Goal: Task Accomplishment & Management: Manage account settings

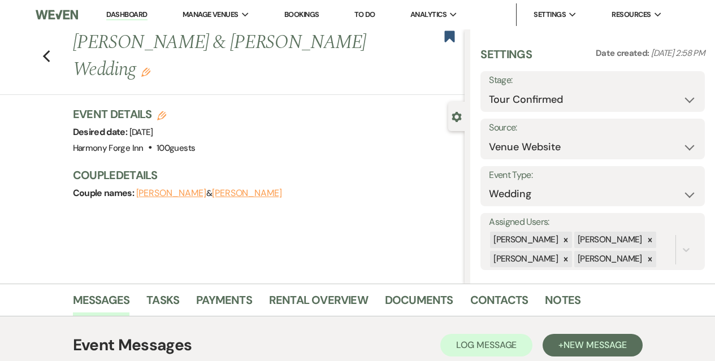
select select "4"
select select "5"
click at [114, 12] on link "Dashboard" at bounding box center [126, 15] width 41 height 11
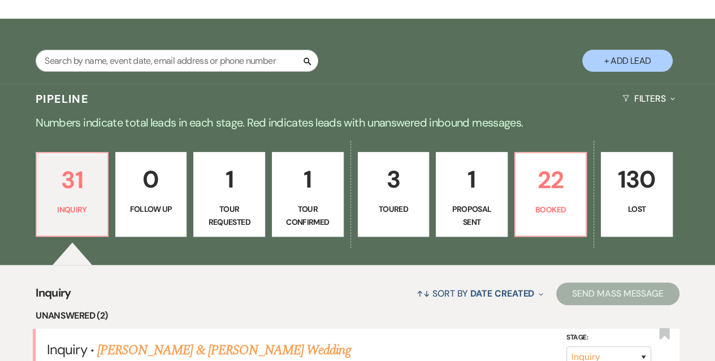
scroll to position [339, 0]
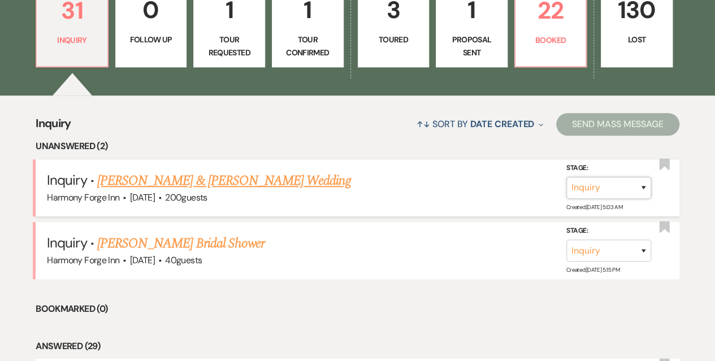
click at [577, 179] on select "Inquiry Follow Up Tour Requested Tour Confirmed Toured Proposal Sent Booked Lost" at bounding box center [608, 188] width 85 height 22
select select "2"
click at [566, 177] on select "Inquiry Follow Up Tour Requested Tour Confirmed Toured Proposal Sent Booked Lost" at bounding box center [608, 188] width 85 height 22
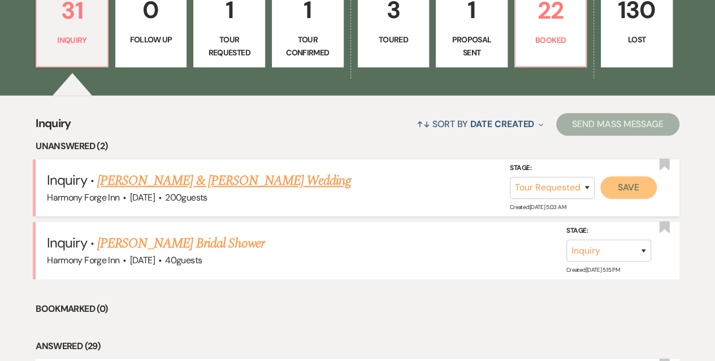
click at [610, 190] on button "Save" at bounding box center [628, 187] width 57 height 23
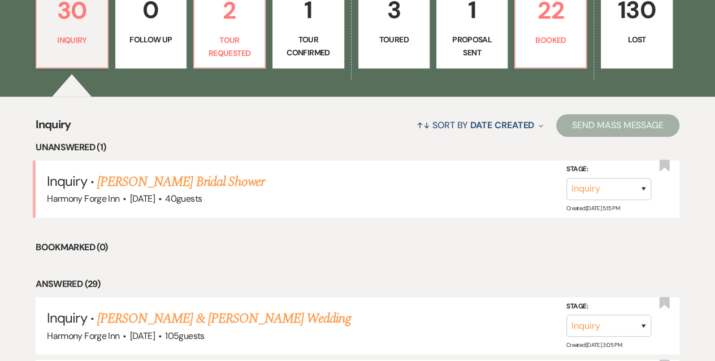
scroll to position [452, 0]
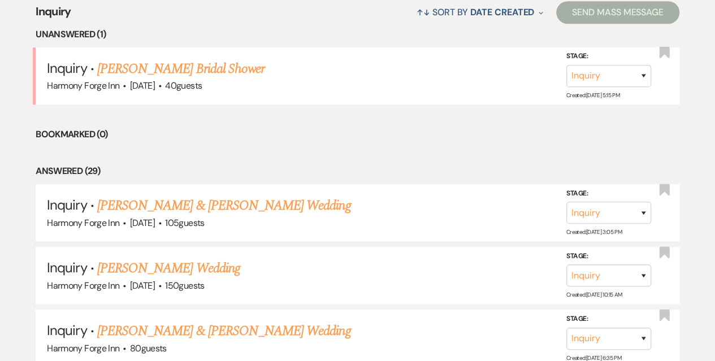
click at [219, 209] on link "[PERSON_NAME] & [PERSON_NAME] Wedding" at bounding box center [223, 206] width 253 height 20
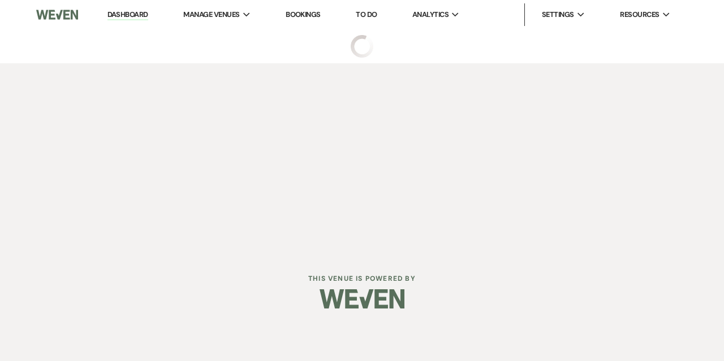
select select "5"
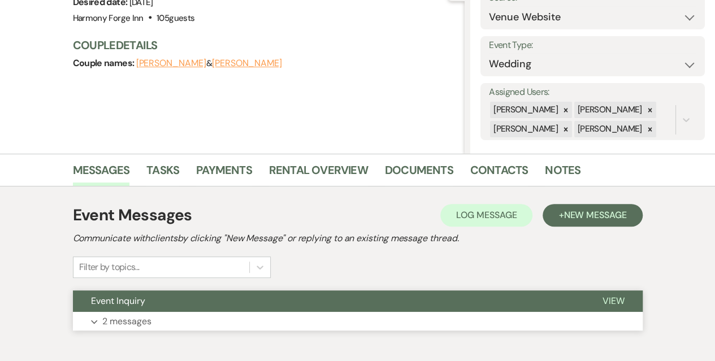
scroll to position [189, 0]
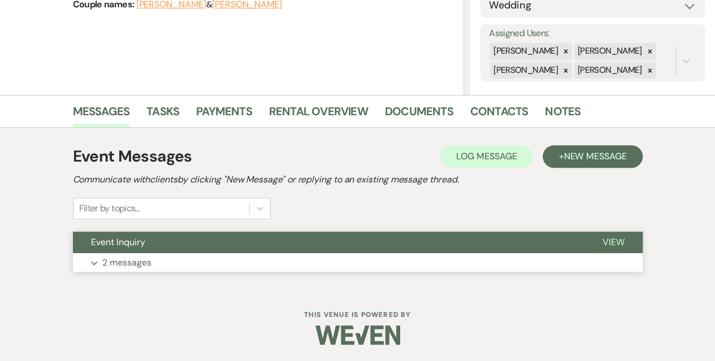
click at [252, 254] on button "Expand 2 messages" at bounding box center [358, 262] width 570 height 19
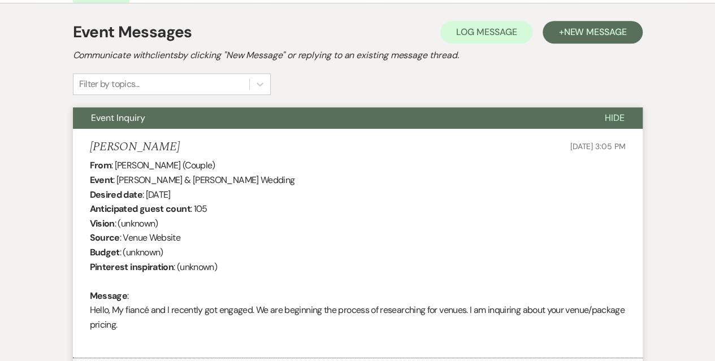
scroll to position [246, 0]
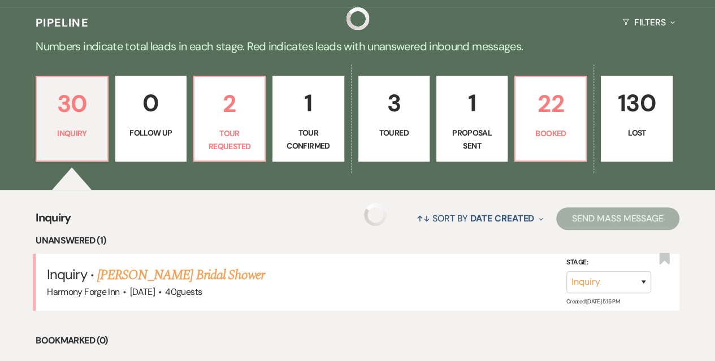
scroll to position [452, 0]
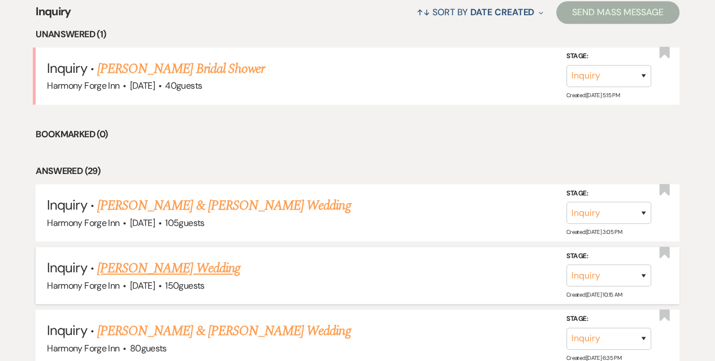
click at [172, 267] on link "[PERSON_NAME] Wedding" at bounding box center [168, 268] width 143 height 20
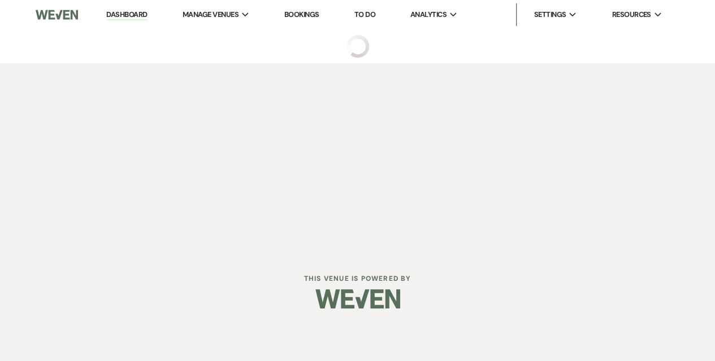
select select "5"
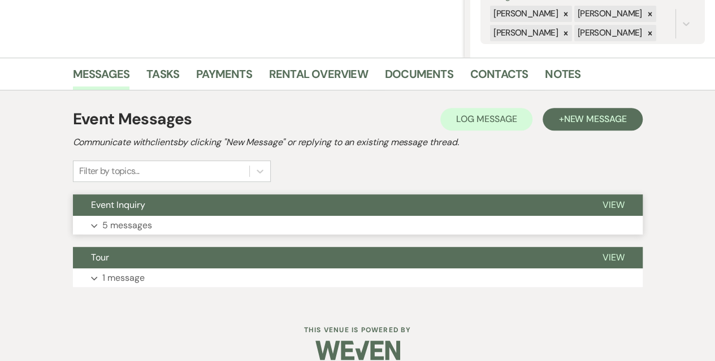
scroll to position [241, 0]
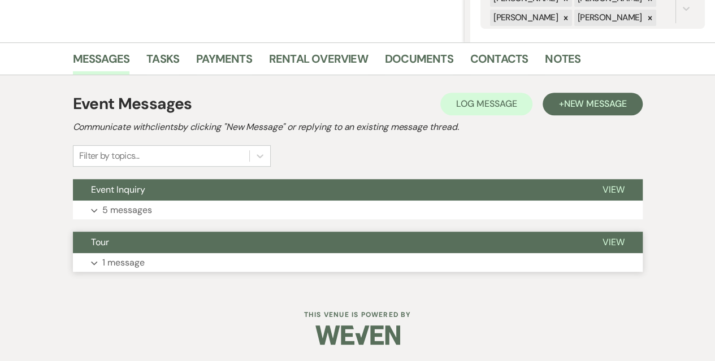
click at [220, 255] on button "Expand 1 message" at bounding box center [358, 262] width 570 height 19
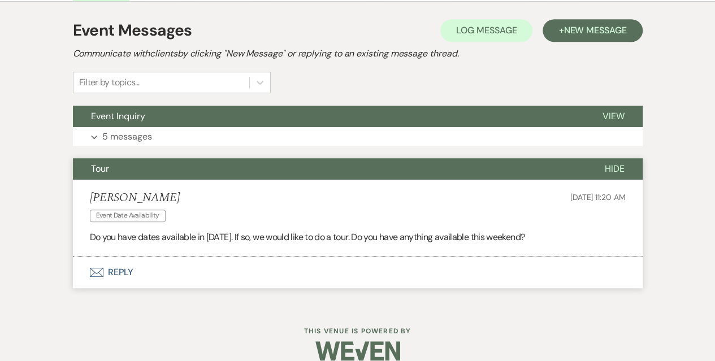
scroll to position [330, 0]
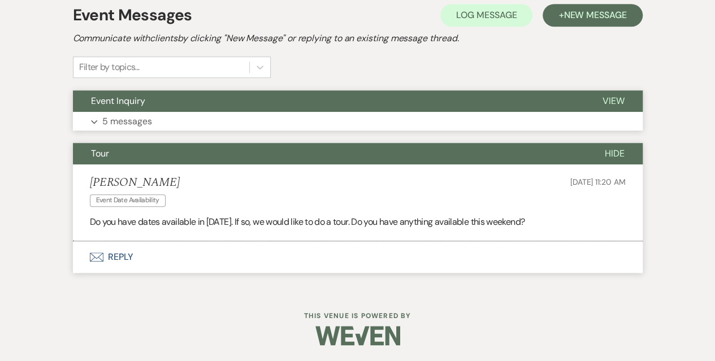
click at [225, 106] on button "Event Inquiry" at bounding box center [329, 100] width 512 height 21
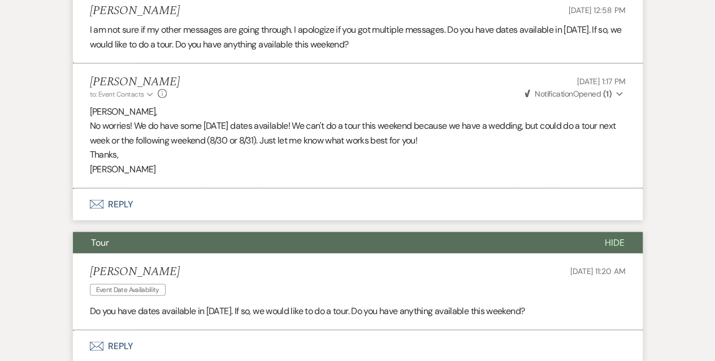
scroll to position [952, 0]
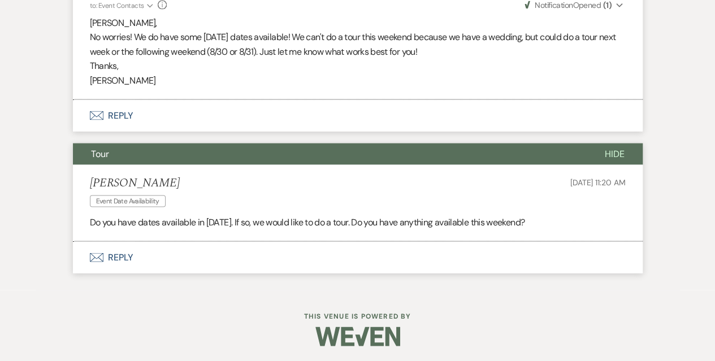
click at [131, 258] on button "Envelope Reply" at bounding box center [358, 258] width 570 height 32
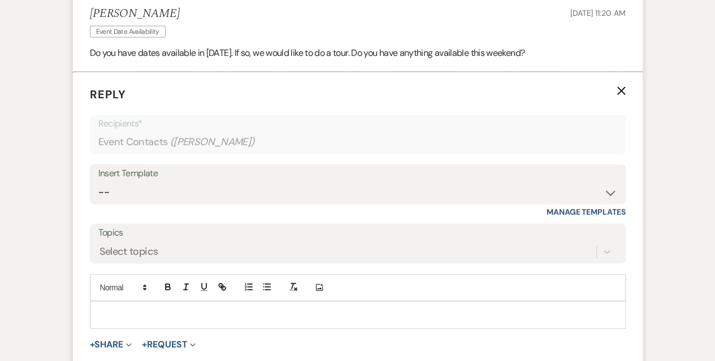
scroll to position [1273, 0]
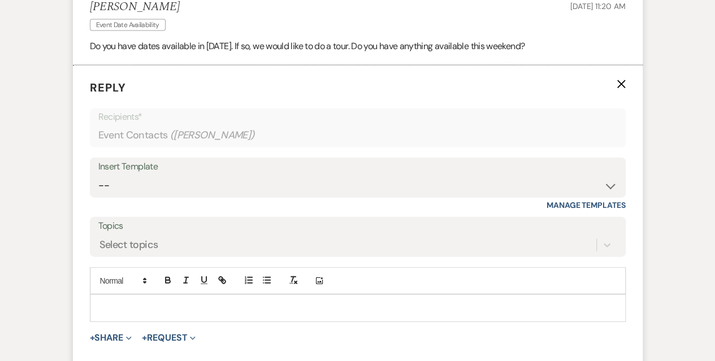
click at [135, 307] on p at bounding box center [358, 308] width 518 height 12
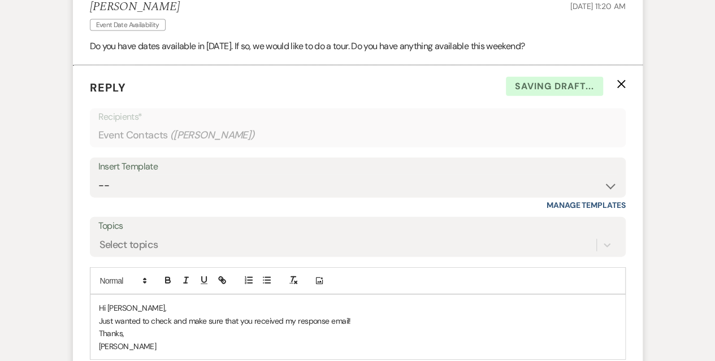
scroll to position [1443, 0]
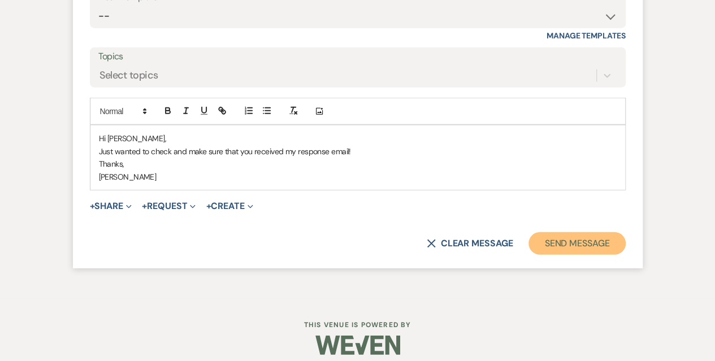
click at [590, 241] on button "Send Message" at bounding box center [577, 243] width 97 height 23
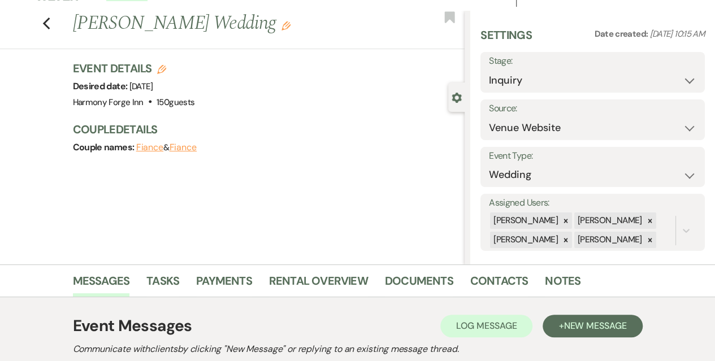
scroll to position [0, 0]
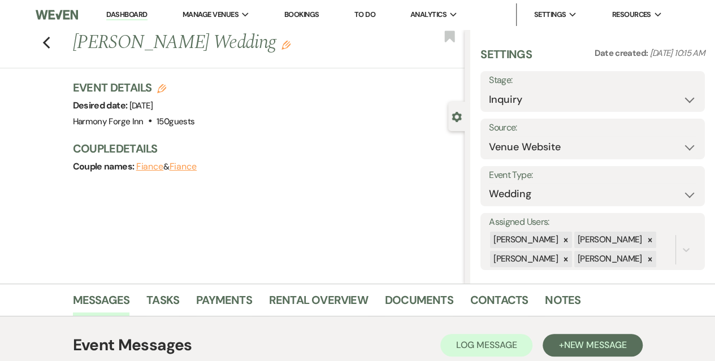
click at [114, 13] on link "Dashboard" at bounding box center [126, 15] width 41 height 11
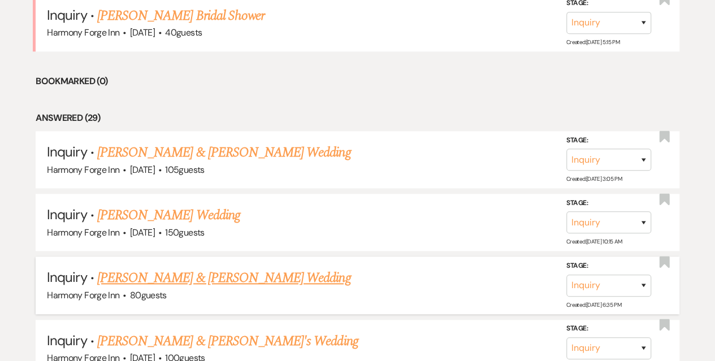
scroll to position [509, 0]
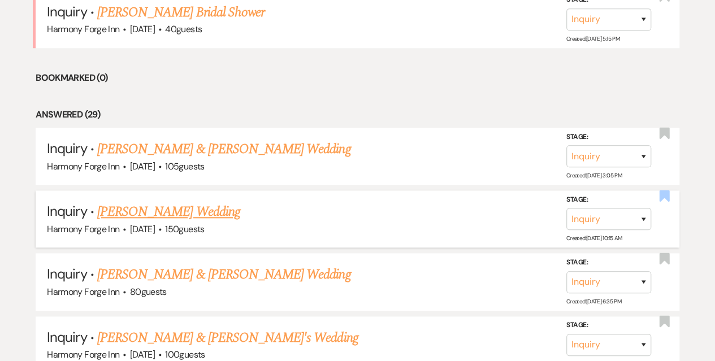
click at [666, 195] on use "button" at bounding box center [664, 195] width 10 height 11
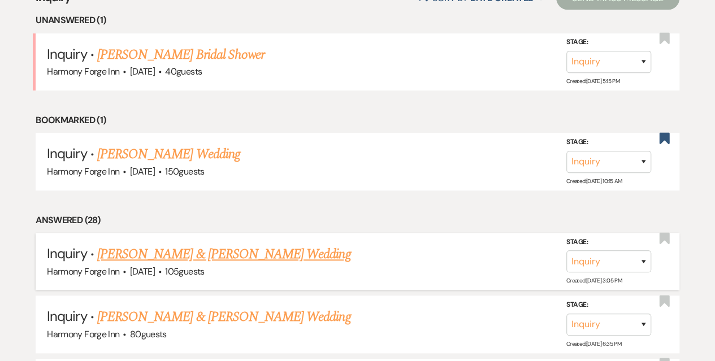
scroll to position [565, 0]
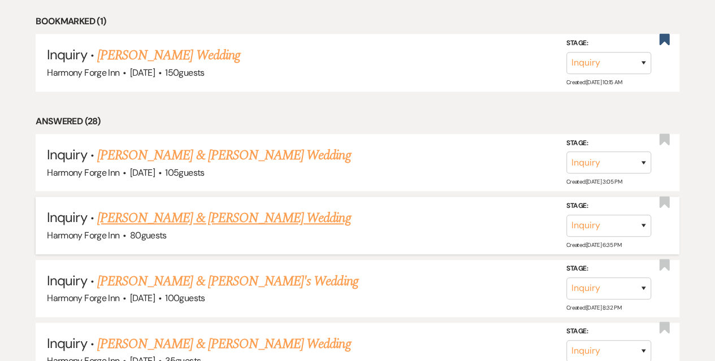
click at [191, 218] on link "[PERSON_NAME] & [PERSON_NAME] Wedding" at bounding box center [223, 218] width 253 height 20
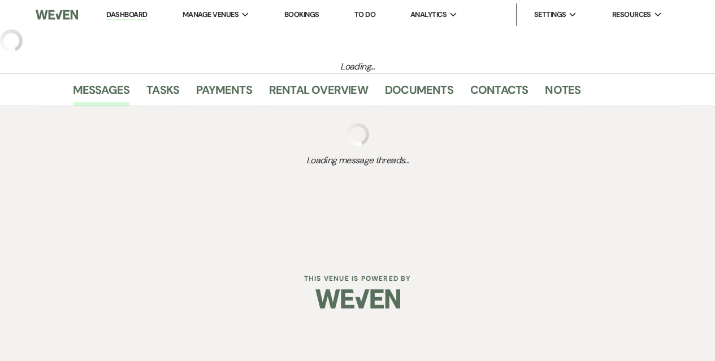
select select "5"
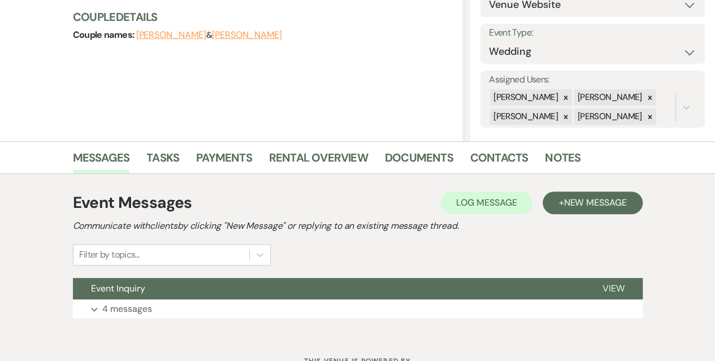
scroll to position [189, 0]
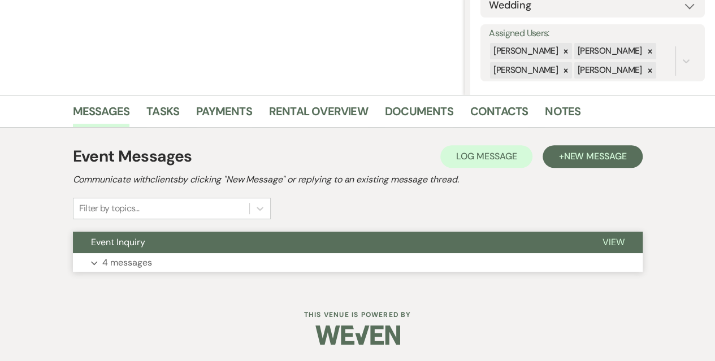
click at [138, 263] on p "4 messages" at bounding box center [127, 262] width 50 height 15
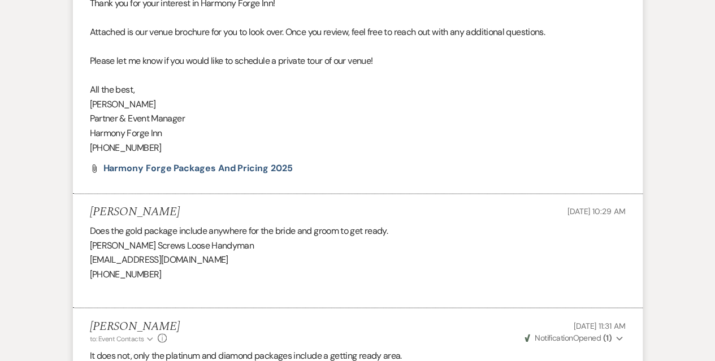
scroll to position [878, 0]
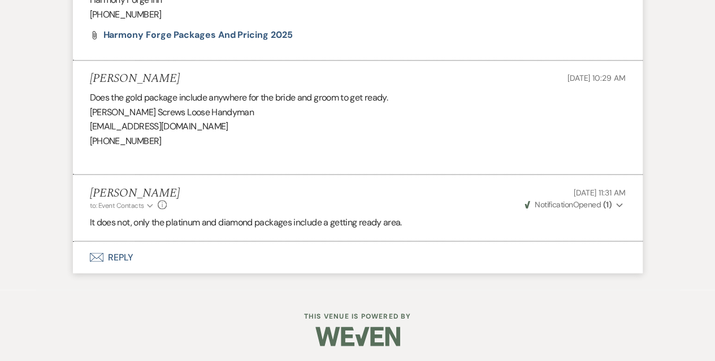
click at [107, 255] on button "Envelope Reply" at bounding box center [358, 257] width 570 height 32
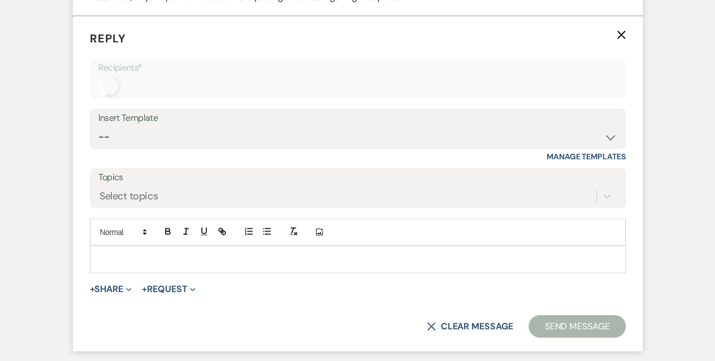
scroll to position [1105, 0]
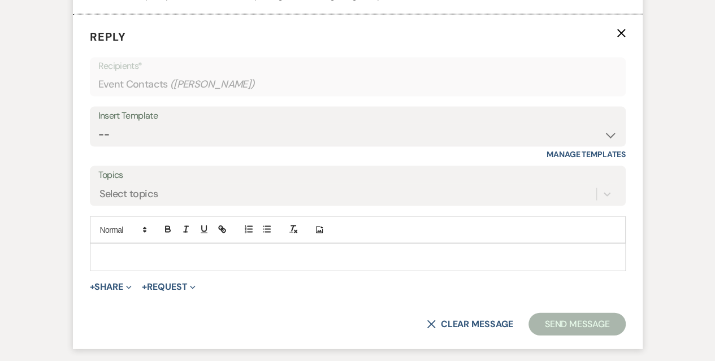
click at [128, 251] on p at bounding box center [358, 257] width 518 height 12
click at [210, 256] on p at bounding box center [358, 257] width 518 height 12
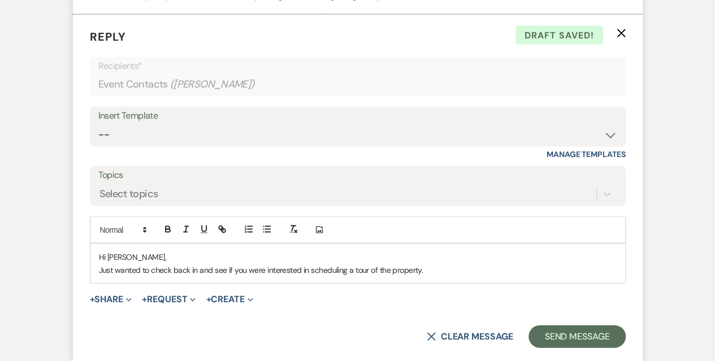
click at [310, 267] on p "Just wanted to check back in and see if you were interested in scheduling a tou…" at bounding box center [358, 270] width 518 height 12
click at [262, 265] on p "Just wanted to check back in and see if you were interested in scheduling a tou…" at bounding box center [358, 270] width 518 height 12
click at [458, 266] on p "Just wanted to check back in and see if you were still interested in scheduling…" at bounding box center [358, 270] width 518 height 12
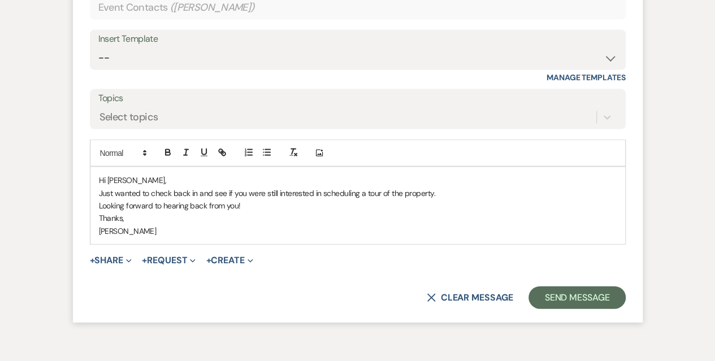
scroll to position [1218, 0]
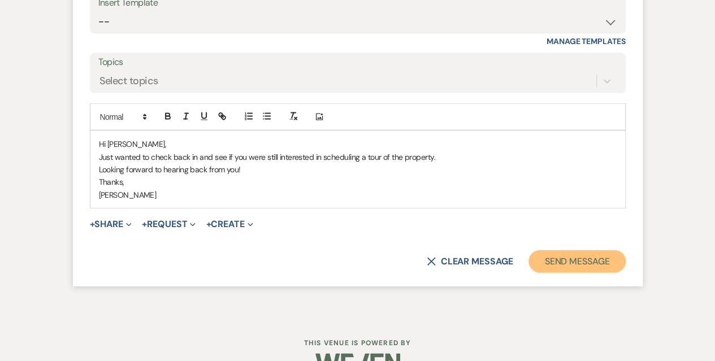
click at [555, 260] on button "Send Message" at bounding box center [577, 261] width 97 height 23
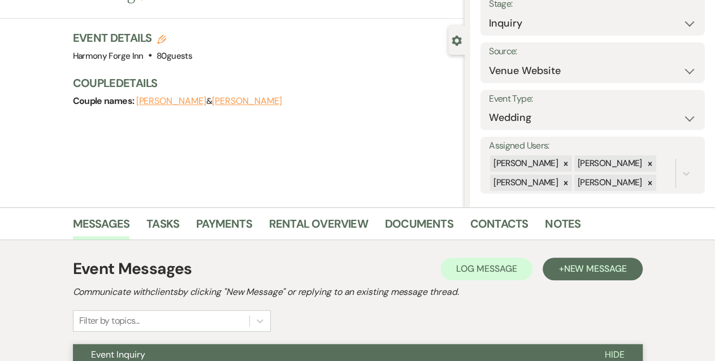
scroll to position [0, 0]
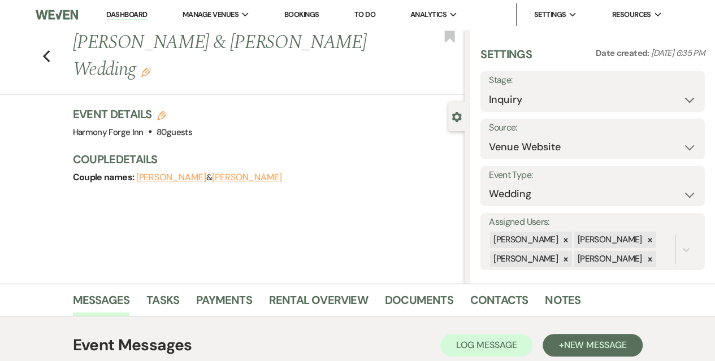
click at [115, 15] on link "Dashboard" at bounding box center [126, 15] width 41 height 11
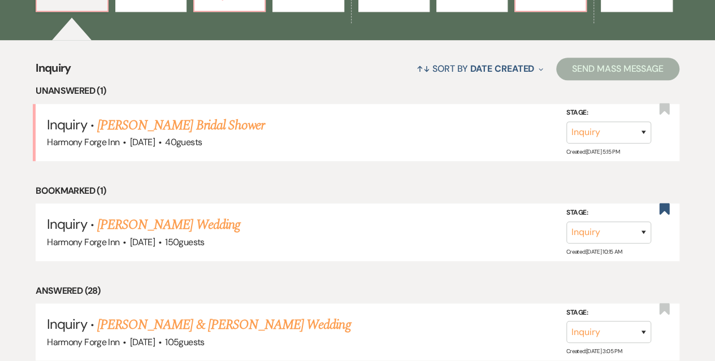
scroll to position [565, 0]
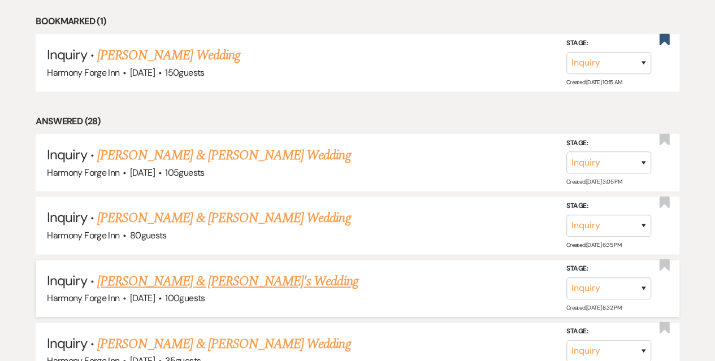
click at [136, 285] on link "[PERSON_NAME] & [PERSON_NAME]'s Wedding" at bounding box center [227, 281] width 261 height 20
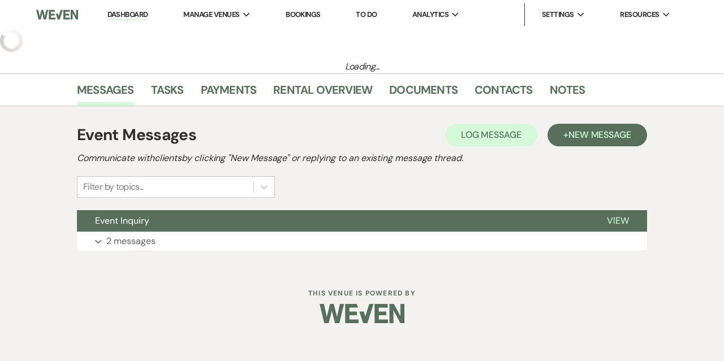
select select "5"
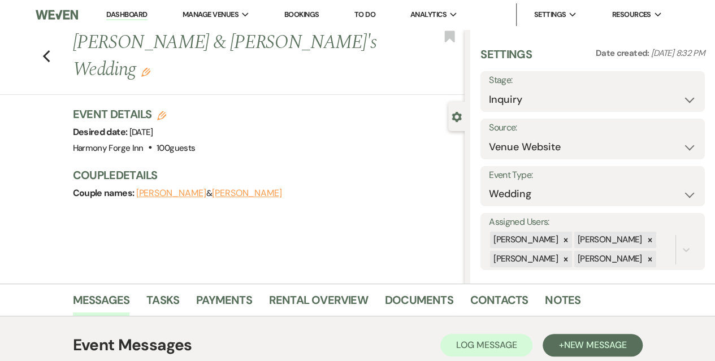
scroll to position [189, 0]
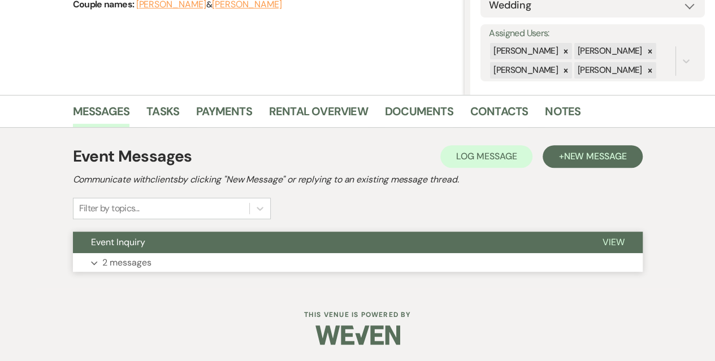
click at [124, 266] on p "2 messages" at bounding box center [126, 262] width 49 height 15
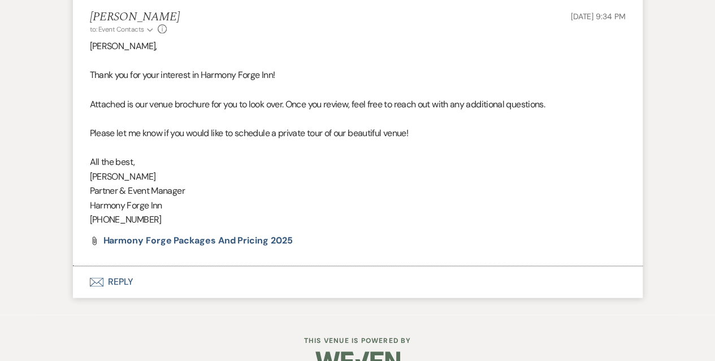
scroll to position [683, 0]
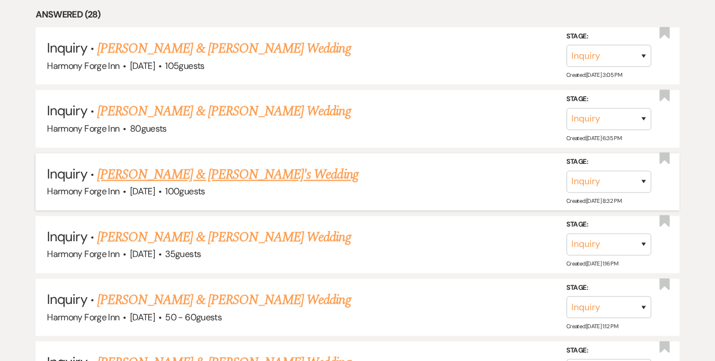
scroll to position [678, 0]
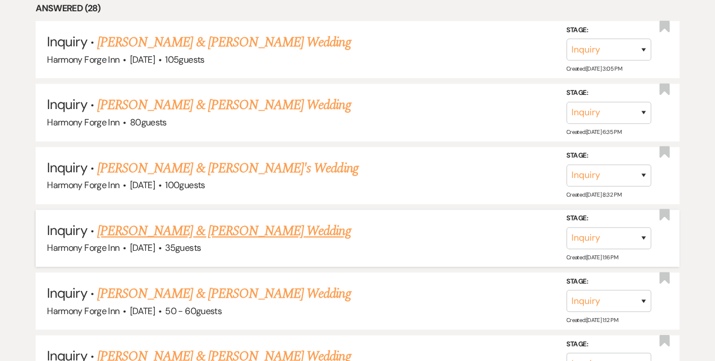
click at [144, 235] on link "[PERSON_NAME] & [PERSON_NAME] Wedding" at bounding box center [223, 231] width 253 height 20
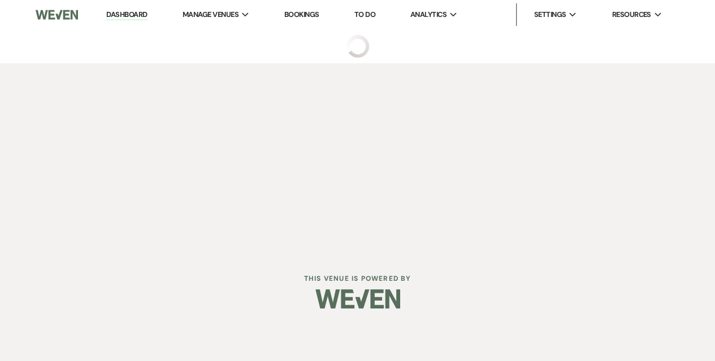
select select "17"
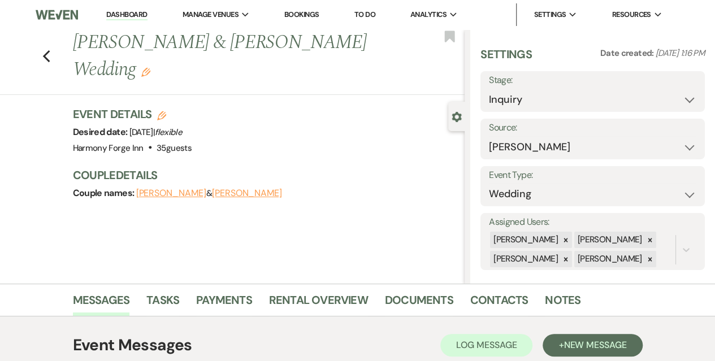
scroll to position [189, 0]
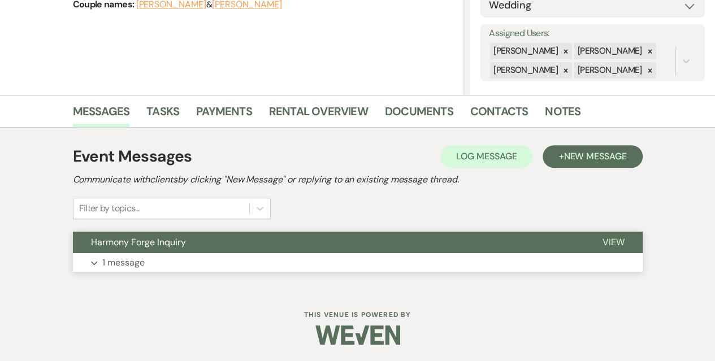
click at [124, 270] on button "Expand 1 message" at bounding box center [358, 262] width 570 height 19
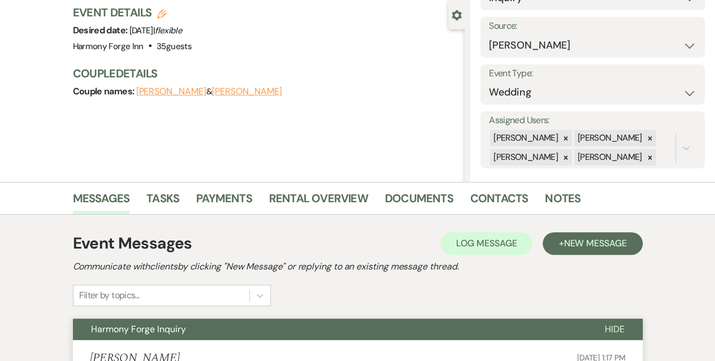
scroll to position [0, 0]
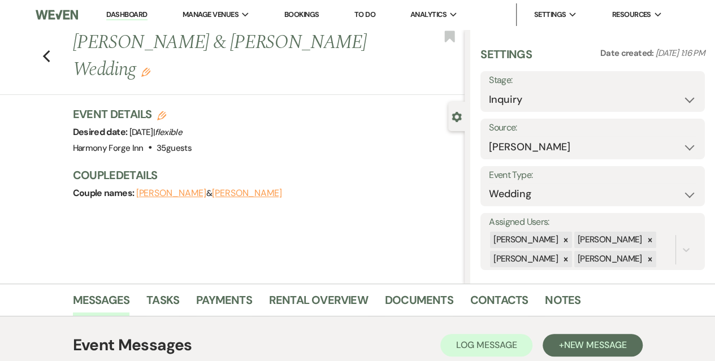
click at [109, 17] on link "Dashboard" at bounding box center [126, 15] width 41 height 11
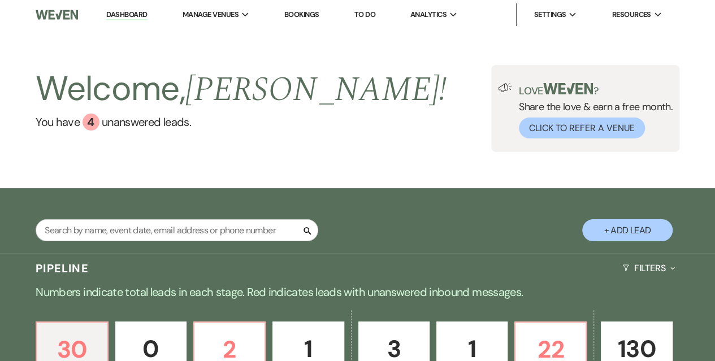
scroll to position [170, 0]
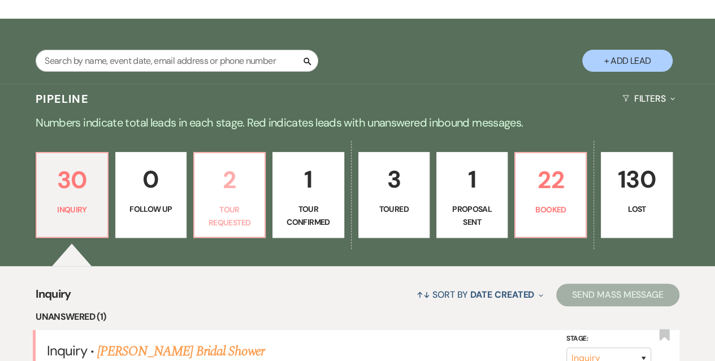
click at [250, 215] on p "Tour Requested" at bounding box center [229, 215] width 57 height 25
select select "2"
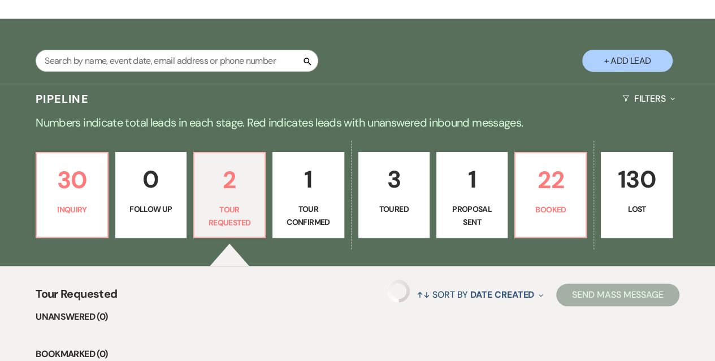
select select "2"
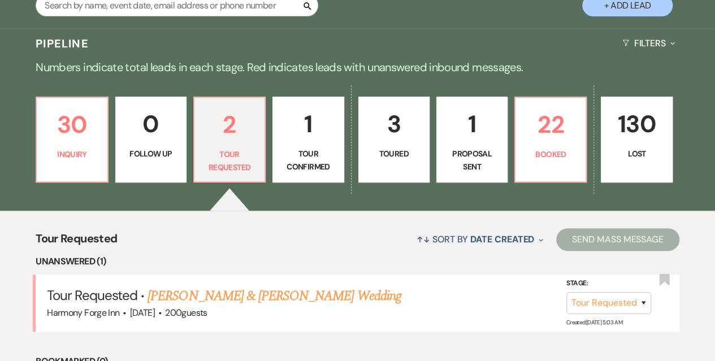
scroll to position [170, 0]
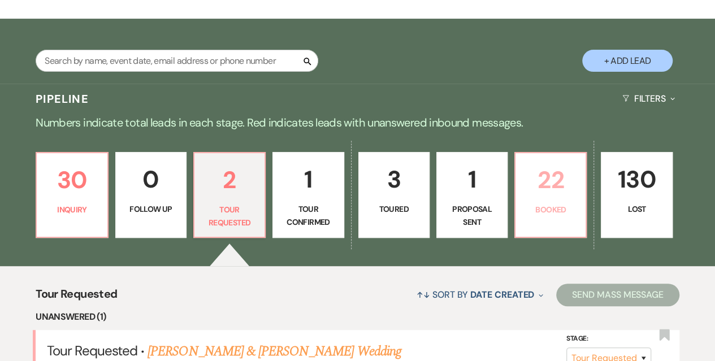
click at [562, 200] on link "22 Booked" at bounding box center [550, 195] width 72 height 86
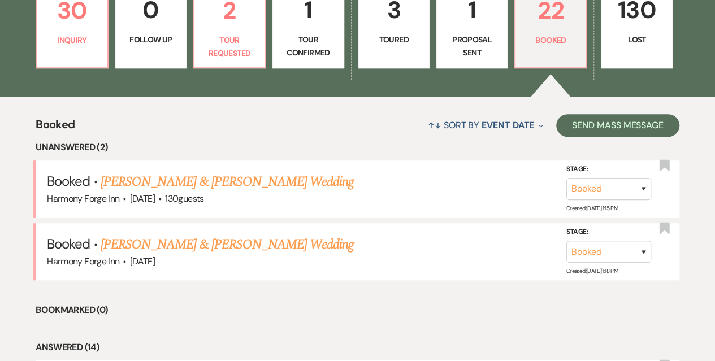
scroll to position [226, 0]
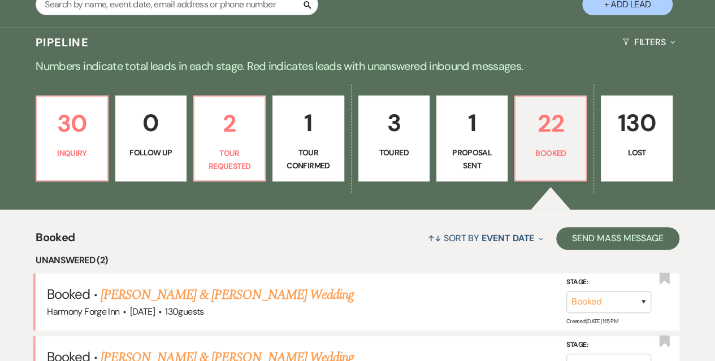
click at [452, 151] on p "Proposal Sent" at bounding box center [472, 158] width 57 height 25
select select "6"
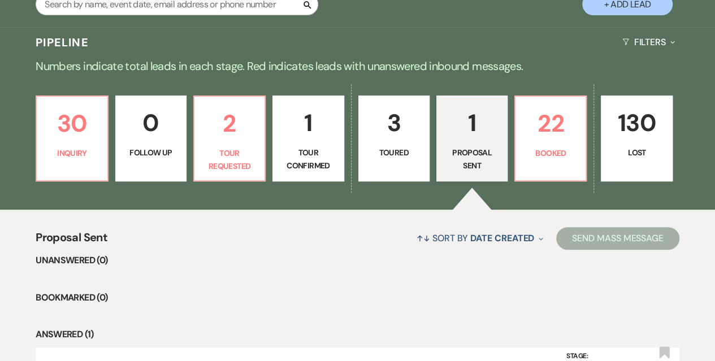
click at [406, 140] on p "3" at bounding box center [394, 123] width 57 height 38
select select "5"
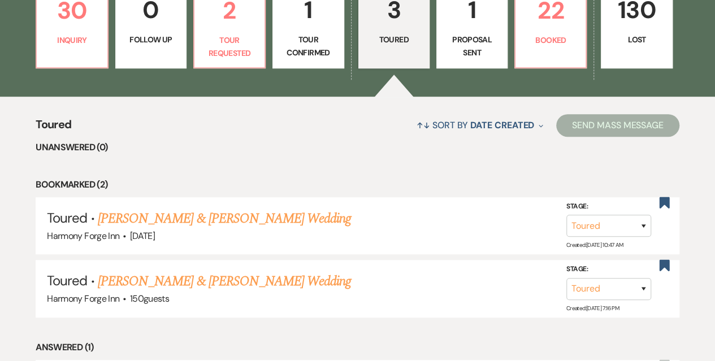
click at [456, 23] on p "1" at bounding box center [472, 10] width 57 height 38
select select "6"
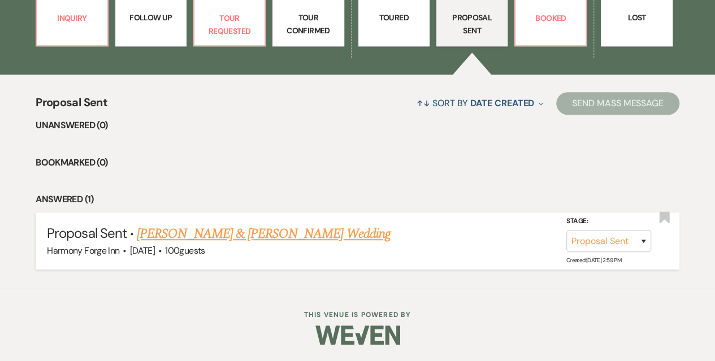
click at [312, 231] on link "[PERSON_NAME] & [PERSON_NAME] Wedding" at bounding box center [263, 234] width 253 height 20
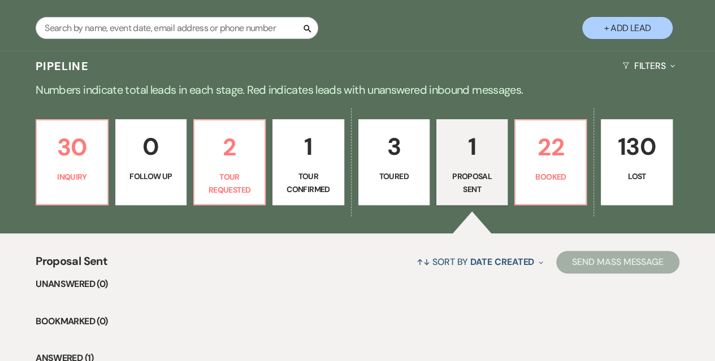
select select "6"
select select "5"
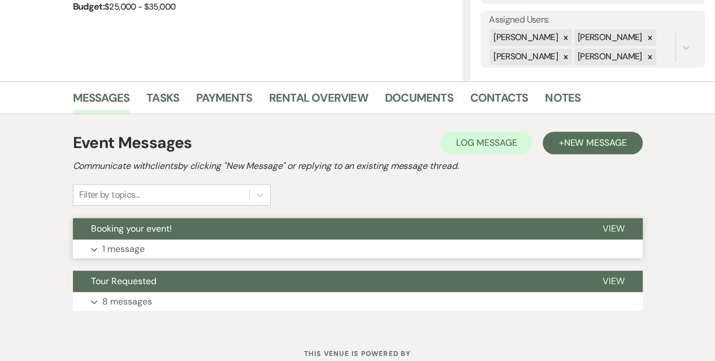
click at [116, 242] on p "1 message" at bounding box center [123, 249] width 42 height 15
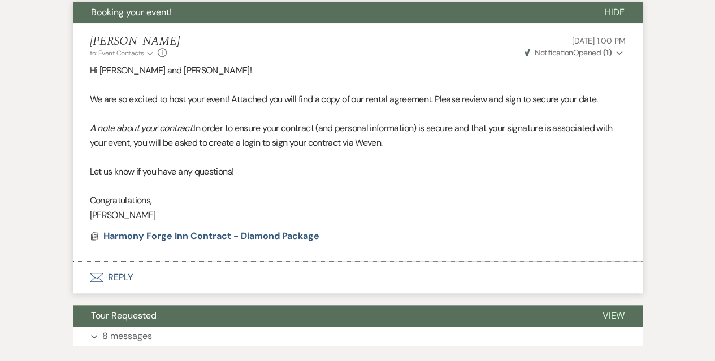
scroll to position [428, 0]
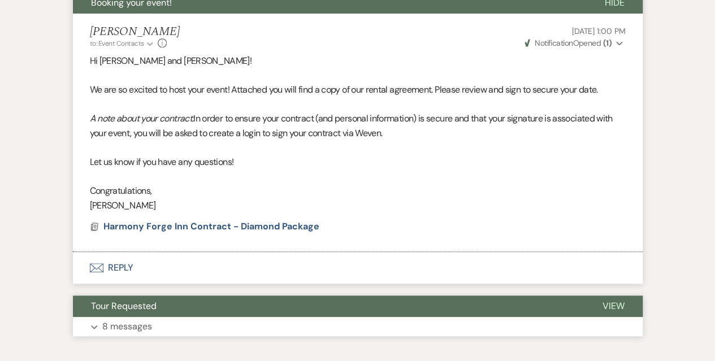
click at [124, 326] on p "8 messages" at bounding box center [127, 326] width 50 height 15
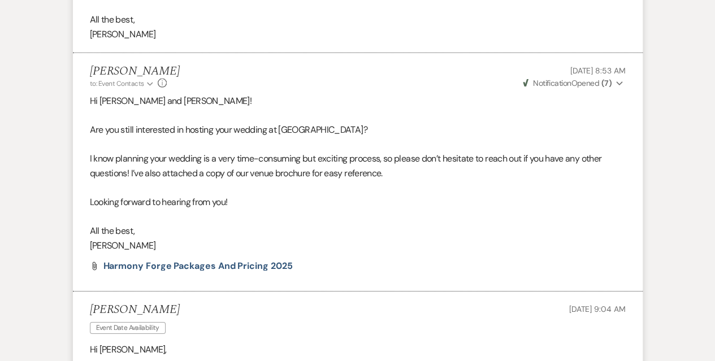
scroll to position [1644, 0]
